Goal: Task Accomplishment & Management: Manage account settings

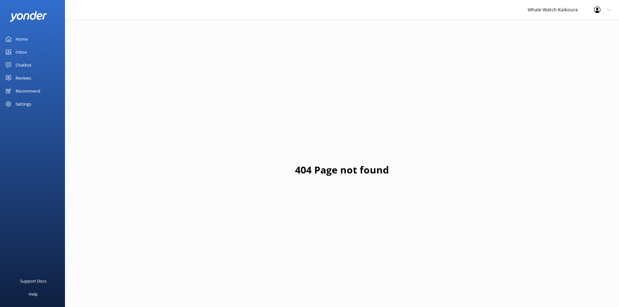
click at [27, 53] on div "Inbox" at bounding box center [21, 51] width 11 height 13
